Goal: Task Accomplishment & Management: Manage account settings

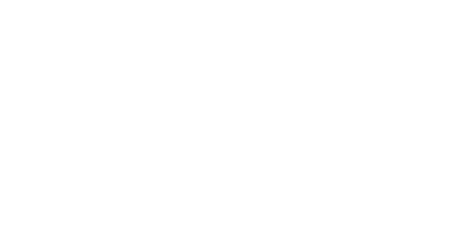
select select "*"
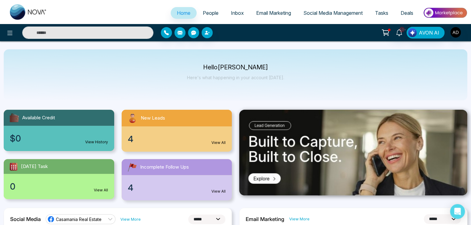
click at [201, 17] on link "People" at bounding box center [210, 13] width 28 height 12
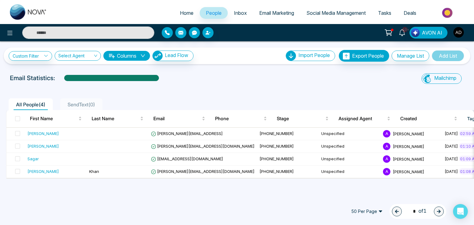
click at [458, 34] on img "button" at bounding box center [458, 32] width 10 height 10
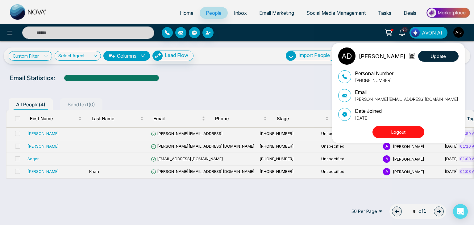
click at [362, 100] on p "[PERSON_NAME][EMAIL_ADDRESS][DOMAIN_NAME]" at bounding box center [406, 99] width 103 height 6
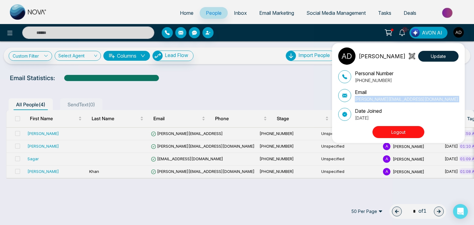
click at [362, 100] on p "[PERSON_NAME][EMAIL_ADDRESS][DOMAIN_NAME]" at bounding box center [406, 99] width 103 height 6
copy div "[PERSON_NAME][EMAIL_ADDRESS][DOMAIN_NAME]"
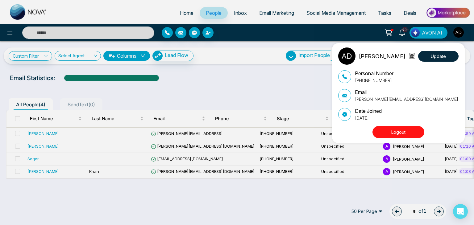
click at [166, 213] on div "Adnan Update Personal Number +919616174444 Email adnan@mmnovatech.com Date Join…" at bounding box center [237, 112] width 474 height 225
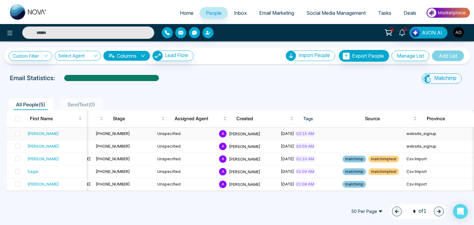
scroll to position [0, 164]
click at [46, 53] on link "Custom Filter" at bounding box center [30, 56] width 43 height 10
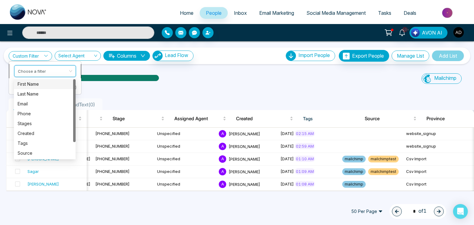
click at [47, 70] on input "search" at bounding box center [43, 69] width 50 height 9
click at [42, 152] on div "Source" at bounding box center [45, 153] width 54 height 7
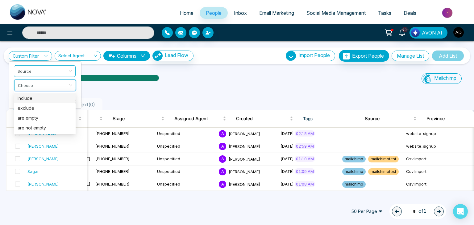
click at [47, 83] on input "search" at bounding box center [43, 84] width 50 height 9
click at [37, 97] on div "include" at bounding box center [45, 98] width 54 height 7
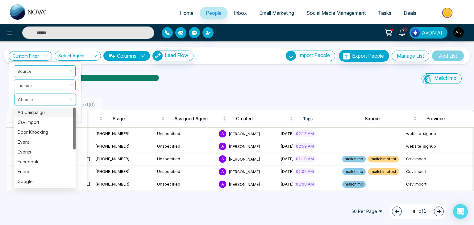
click at [52, 97] on input "search" at bounding box center [43, 98] width 50 height 9
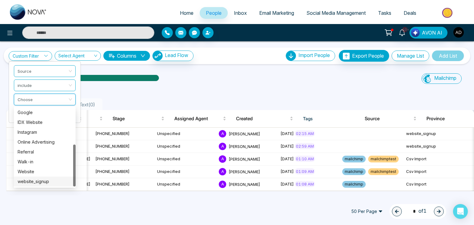
click at [40, 184] on div "website_signup" at bounding box center [45, 181] width 54 height 7
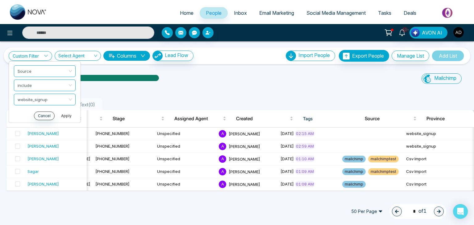
click at [67, 115] on button "Apply" at bounding box center [66, 115] width 18 height 9
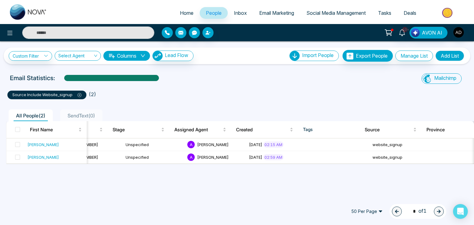
click at [79, 95] on icon at bounding box center [79, 95] width 4 height 4
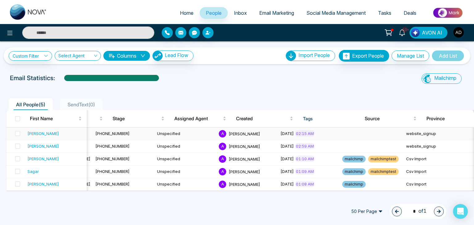
click at [278, 138] on td "September 10, 2025 02:15 AM" at bounding box center [309, 134] width 62 height 13
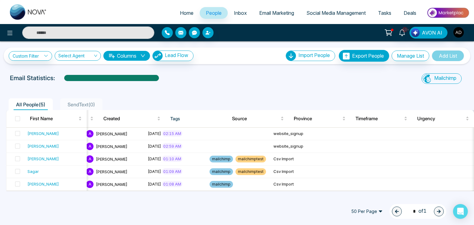
click at [111, 95] on div "All People ( 5 ) SendText ( 0 )" at bounding box center [236, 102] width 469 height 16
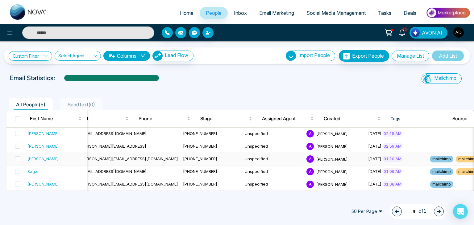
scroll to position [0, 68]
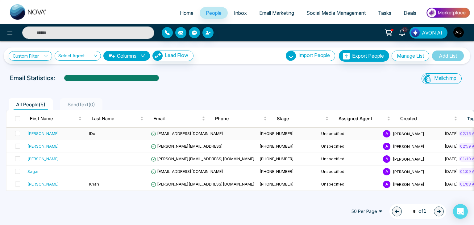
click at [187, 130] on td "vijay@mmnovatech.com" at bounding box center [202, 134] width 109 height 13
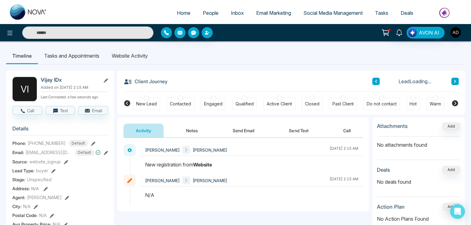
drag, startPoint x: 142, startPoint y: 163, endPoint x: 239, endPoint y: 168, distance: 97.0
click at [239, 168] on div at bounding box center [251, 168] width 222 height 14
click at [165, 167] on div "New registration from Website" at bounding box center [251, 164] width 213 height 7
click at [138, 55] on li "Website Activity" at bounding box center [129, 55] width 48 height 17
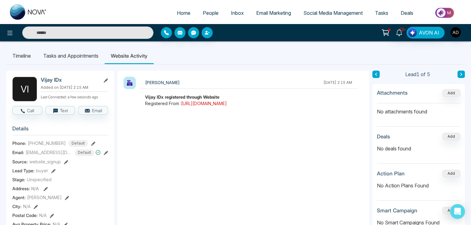
click at [227, 105] on link "https://reestate.ca/toronto-real-estate/homes-for-sale" at bounding box center [204, 103] width 46 height 5
click at [148, 53] on li "Website Activity" at bounding box center [129, 55] width 49 height 17
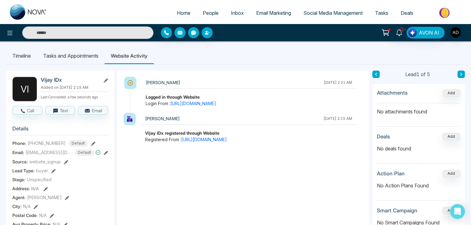
click at [194, 95] on strong "Logged in through Website" at bounding box center [173, 96] width 54 height 5
click at [344, 84] on div "September 10 2025 | 2:21 AM" at bounding box center [337, 83] width 28 height 6
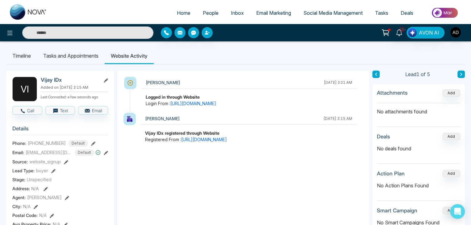
click at [344, 84] on div "September 10 2025 | 2:21 AM" at bounding box center [337, 83] width 28 height 6
click at [208, 11] on span "People" at bounding box center [211, 13] width 16 height 6
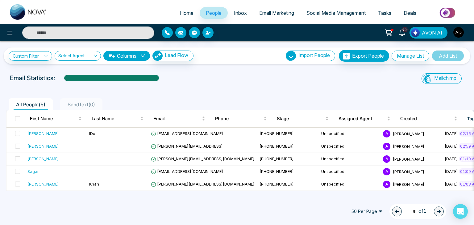
click at [247, 92] on div "All People ( 5 ) SendText ( 0 ) First Name Last Name Email Phone Stage Assigned…" at bounding box center [237, 139] width 466 height 103
click at [95, 35] on input "text" at bounding box center [88, 33] width 132 height 12
click at [217, 87] on div at bounding box center [237, 87] width 466 height 2
click at [297, 87] on div at bounding box center [237, 87] width 466 height 2
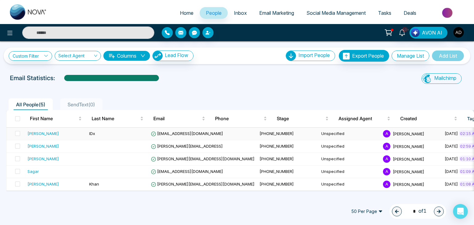
click at [205, 135] on td "vijay@mmnovatech.com" at bounding box center [202, 134] width 109 height 13
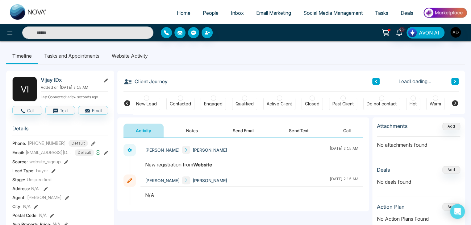
click at [140, 54] on li "Website Activity" at bounding box center [129, 55] width 48 height 17
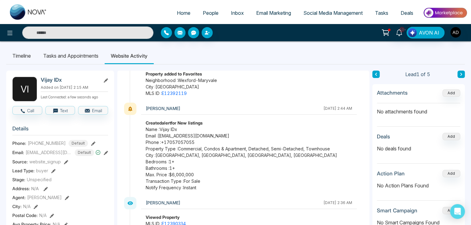
scroll to position [77, 0]
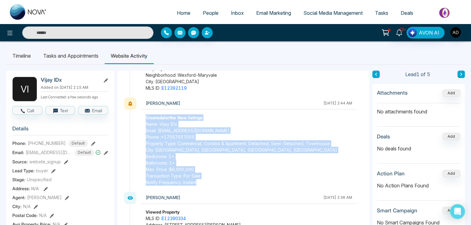
drag, startPoint x: 201, startPoint y: 187, endPoint x: 142, endPoint y: 117, distance: 90.6
click at [142, 117] on div "Vijay September 10 2025 | 2:44 AM Created alert for New listings Name : Vijay I…" at bounding box center [245, 144] width 233 height 94
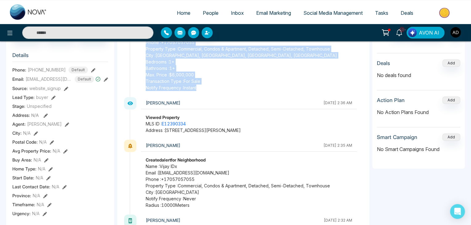
scroll to position [74, 0]
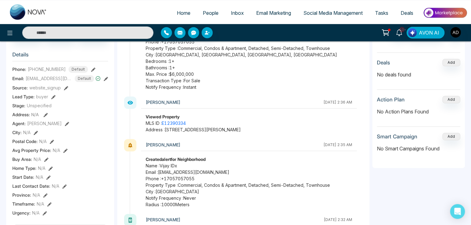
click at [216, 142] on div "Vijay" at bounding box center [233, 145] width 175 height 8
click at [178, 124] on link "E12390334" at bounding box center [174, 123] width 24 height 5
click at [203, 12] on span "People" at bounding box center [211, 13] width 16 height 6
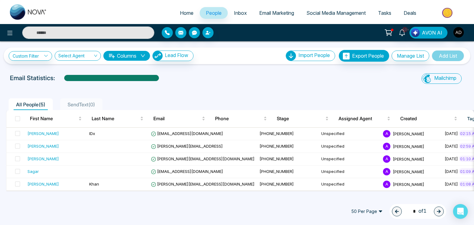
click at [225, 98] on ul "All People ( 5 ) SendText ( 0 )" at bounding box center [223, 104] width 434 height 12
click at [15, 133] on span at bounding box center [17, 133] width 5 height 5
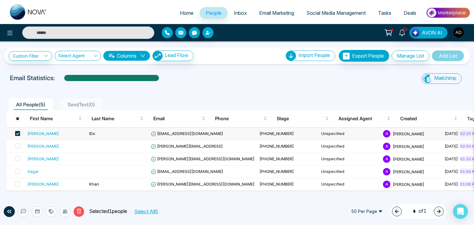
click at [17, 131] on span at bounding box center [17, 133] width 5 height 5
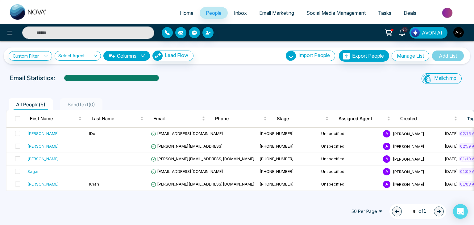
click at [243, 61] on div "Custom Filter Choose a filter Cancel Apply Select Agent Columns Lead Flow Impor…" at bounding box center [237, 56] width 456 height 12
click at [18, 133] on span at bounding box center [17, 133] width 5 height 5
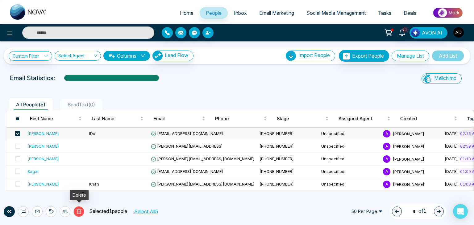
click at [80, 209] on icon at bounding box center [79, 212] width 6 height 6
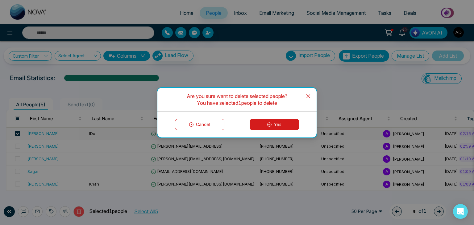
click at [273, 124] on button "Yes" at bounding box center [273, 124] width 49 height 11
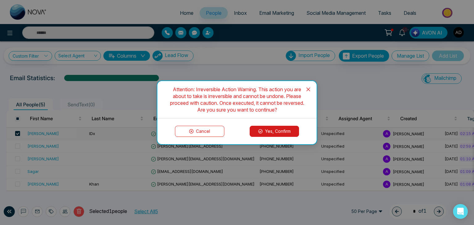
click at [270, 129] on button "Yes, Confirm" at bounding box center [273, 131] width 49 height 11
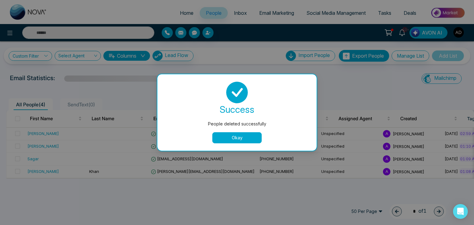
click at [223, 137] on button "Okay" at bounding box center [236, 137] width 49 height 11
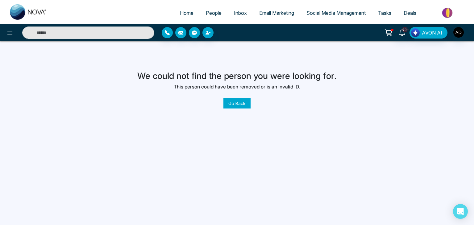
click at [241, 104] on link "Go Back" at bounding box center [236, 103] width 27 height 10
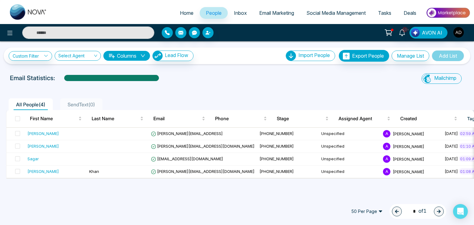
click at [243, 86] on div at bounding box center [237, 87] width 466 height 2
click at [19, 134] on span at bounding box center [17, 133] width 5 height 5
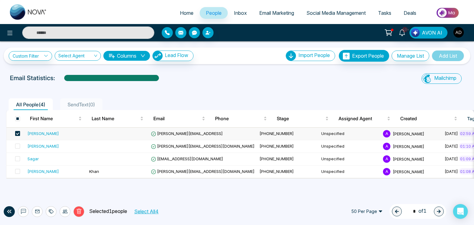
click at [16, 131] on span at bounding box center [17, 133] width 5 height 5
